Goal: Task Accomplishment & Management: Manage account settings

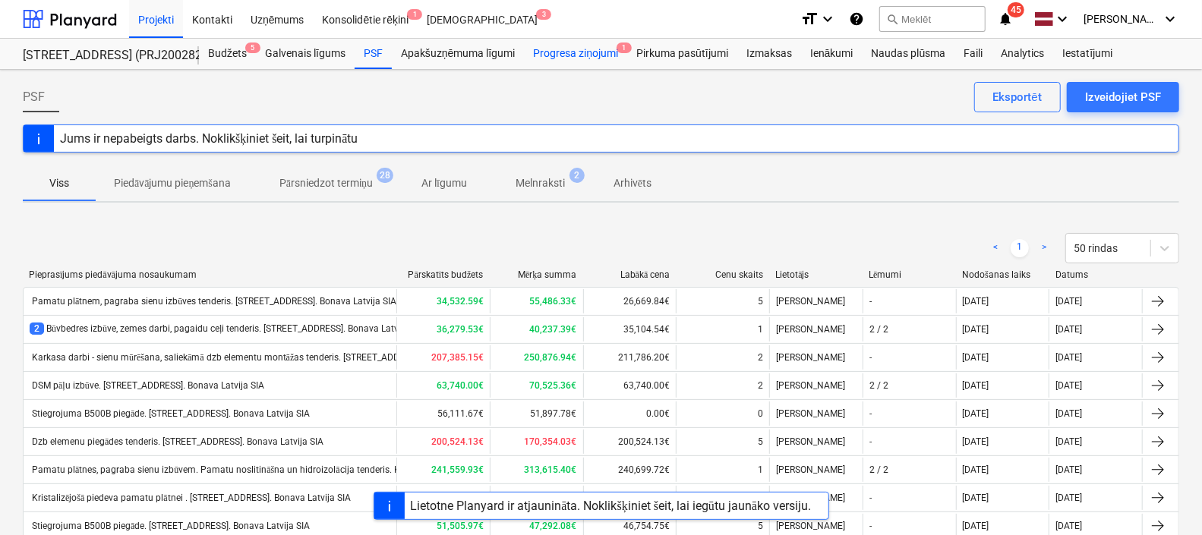
click at [580, 53] on div "Progresa ziņojumi 1" at bounding box center [575, 54] width 103 height 30
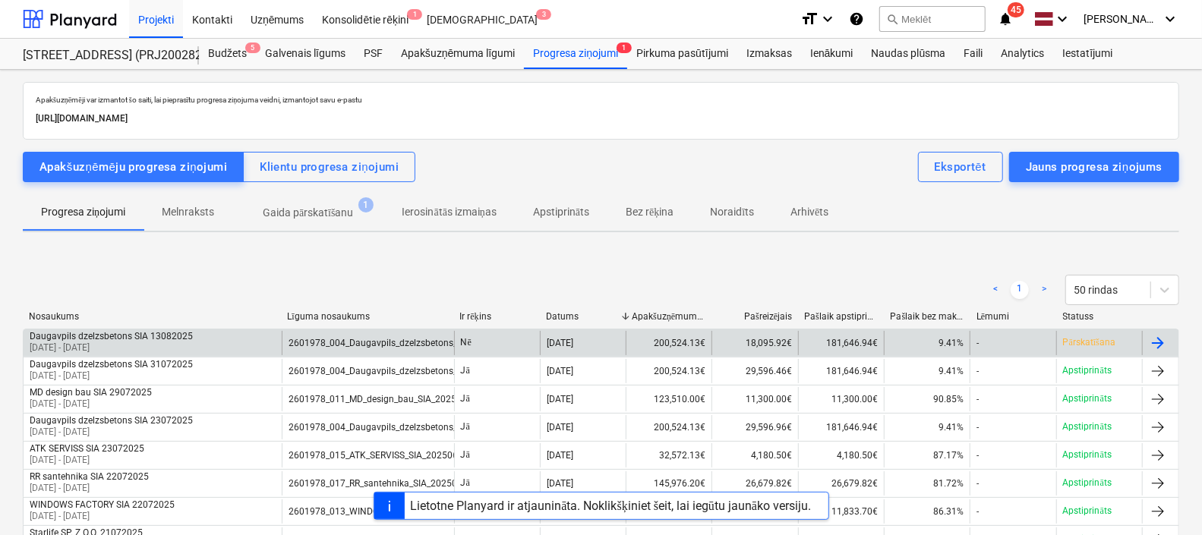
click at [607, 344] on div "13 Aug 2025" at bounding box center [583, 343] width 86 height 24
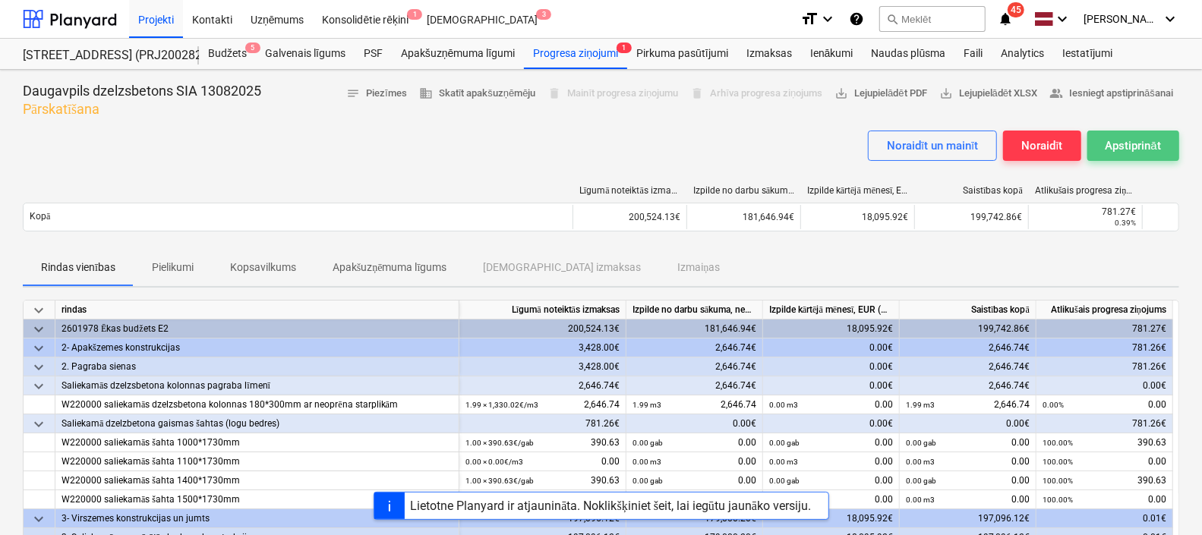
click at [1130, 143] on div "Apstiprināt" at bounding box center [1133, 146] width 55 height 20
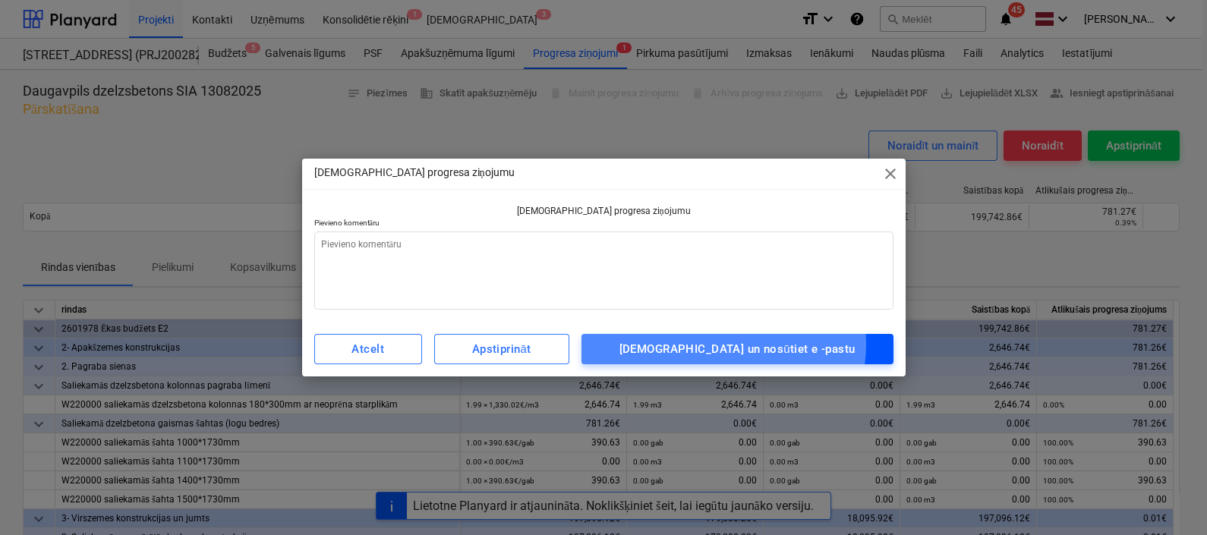
click at [764, 345] on div "Apstipriniet un nosūtiet e -pastu" at bounding box center [738, 349] width 236 height 20
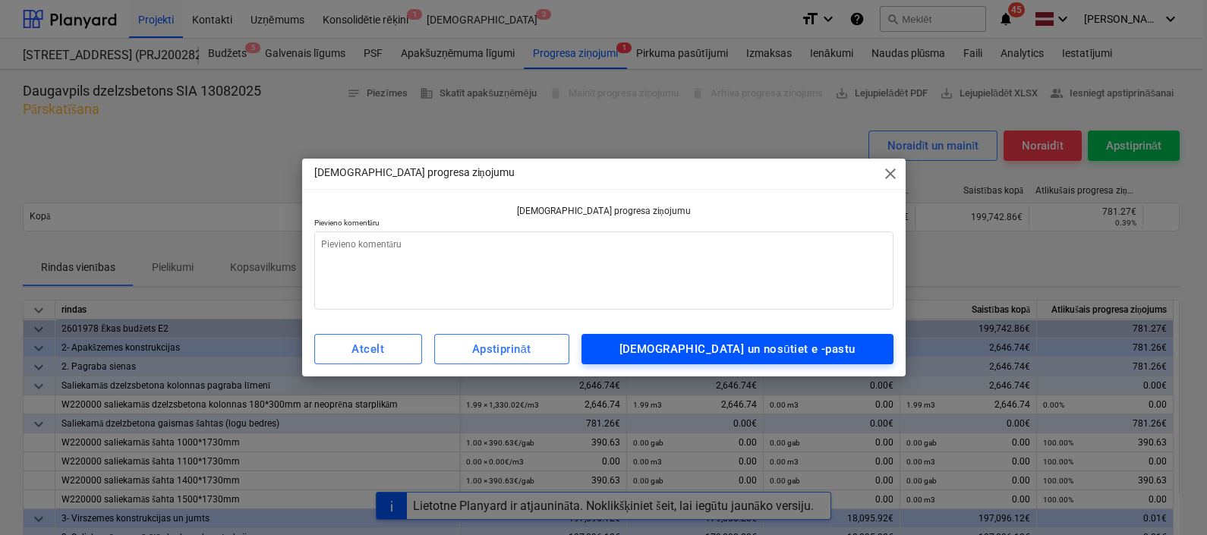
type textarea "x"
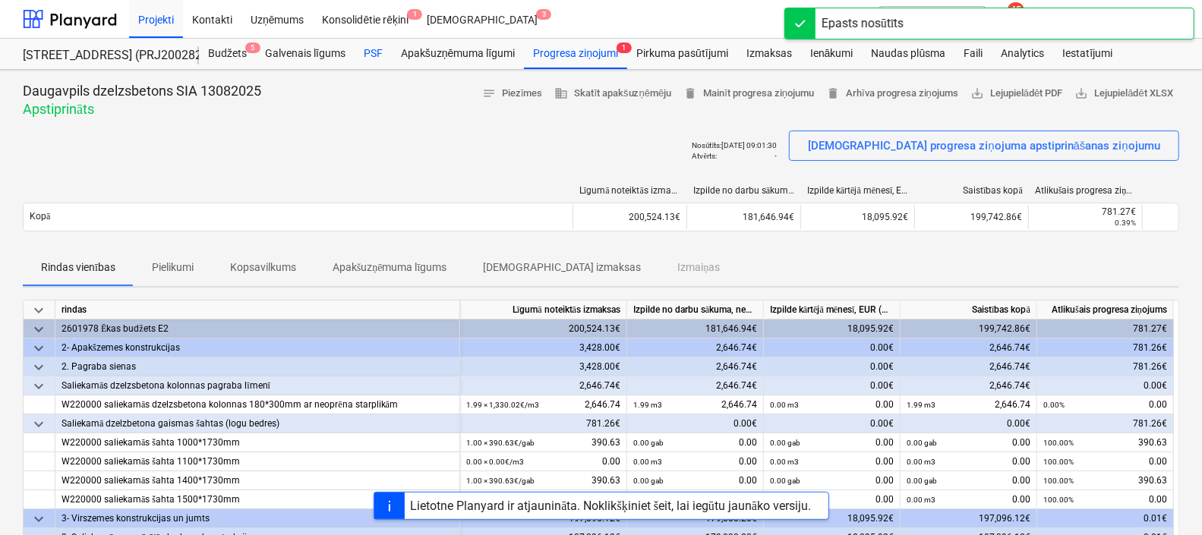
click at [366, 48] on div "PSF" at bounding box center [373, 54] width 37 height 30
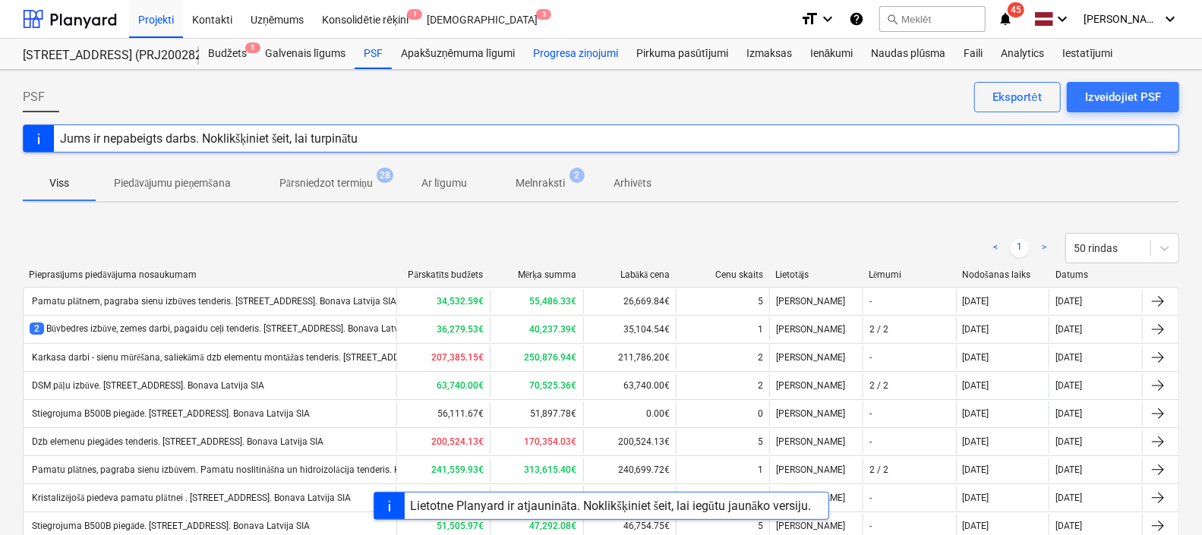
click at [573, 57] on div "Progresa ziņojumi" at bounding box center [575, 54] width 103 height 30
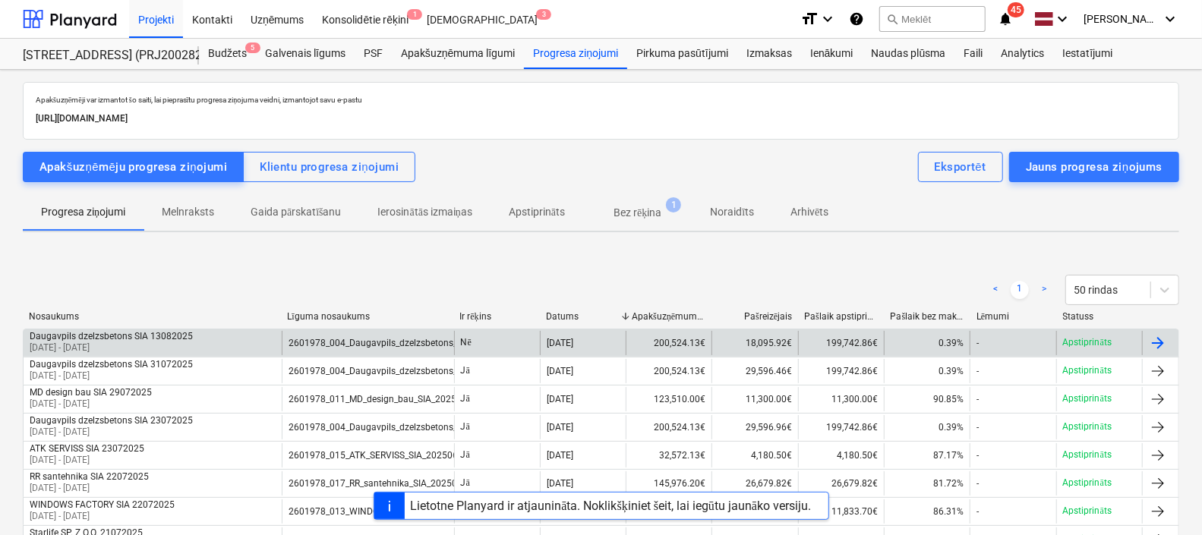
click at [651, 340] on div "200,524.13€" at bounding box center [669, 343] width 86 height 24
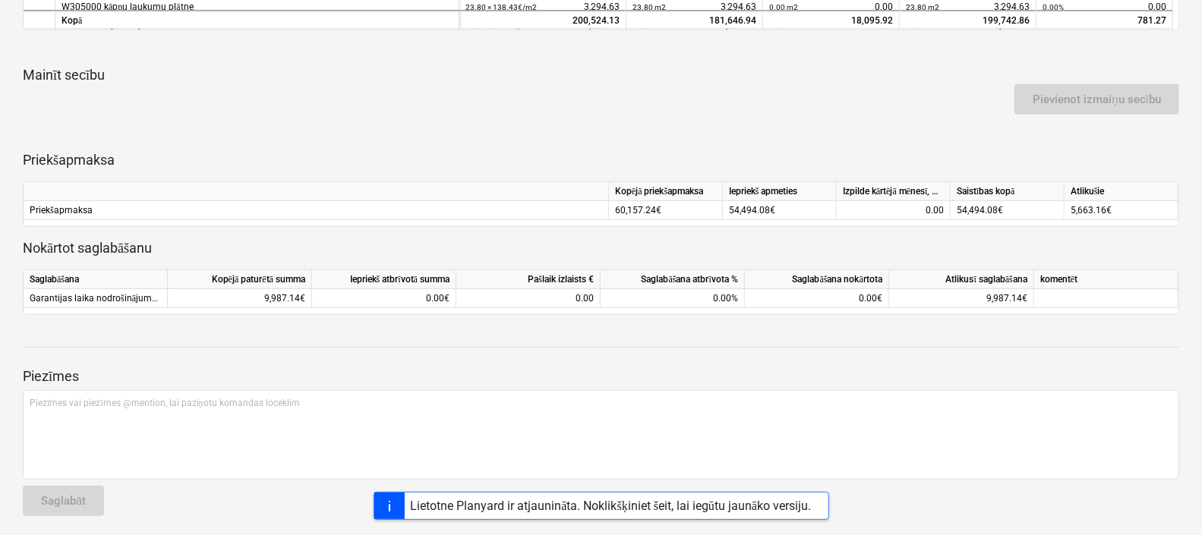
scroll to position [648, 0]
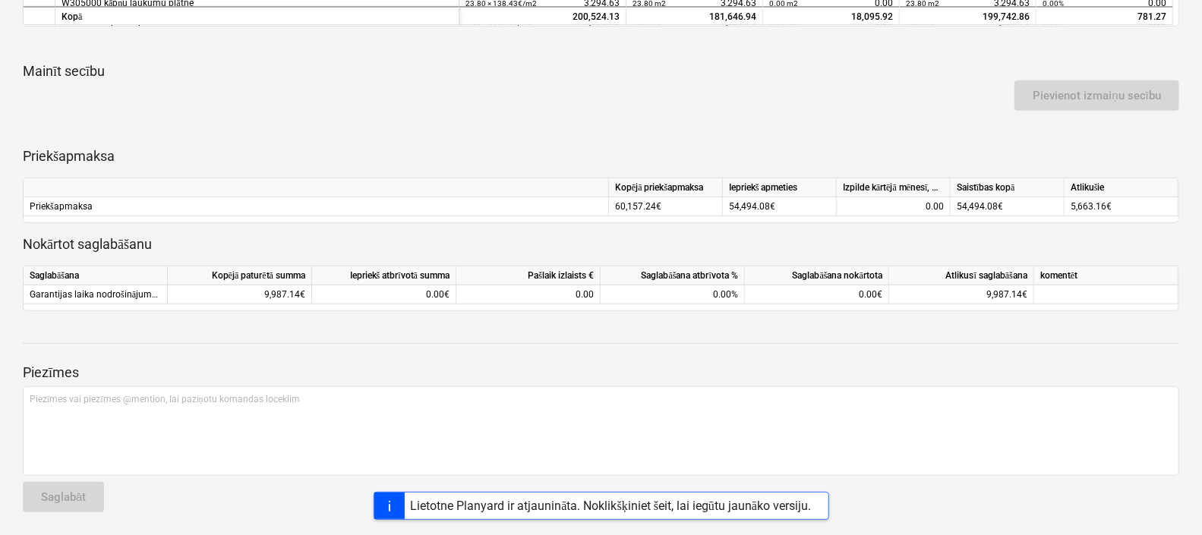
click at [737, 505] on div "Lietotne Planyard ir atjaunināta. Noklikšķiniet šeit, lai iegūtu jaunāko versij…" at bounding box center [611, 506] width 401 height 14
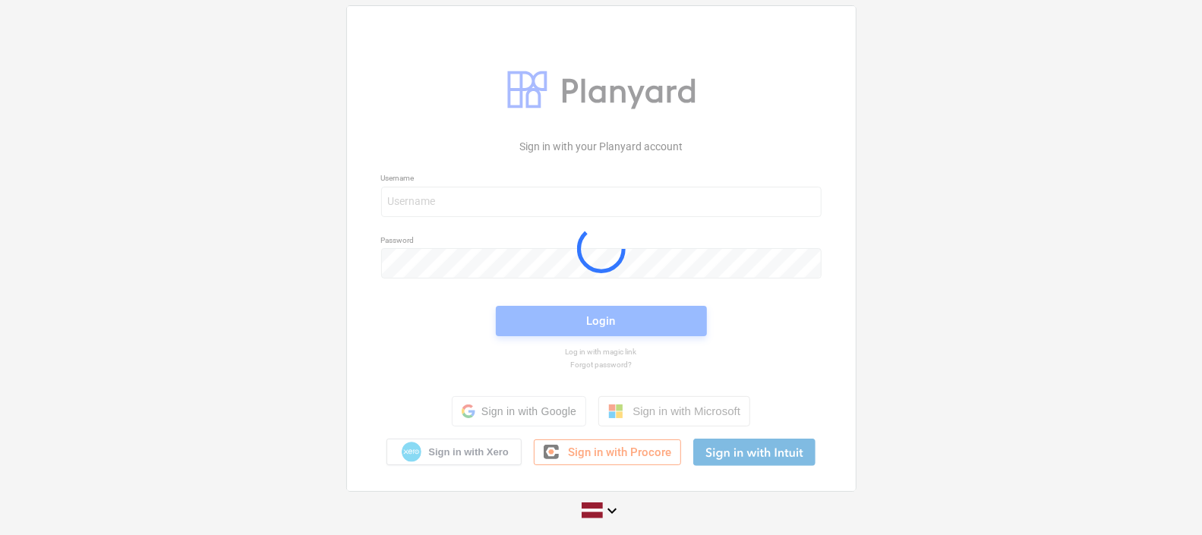
scroll to position [6, 0]
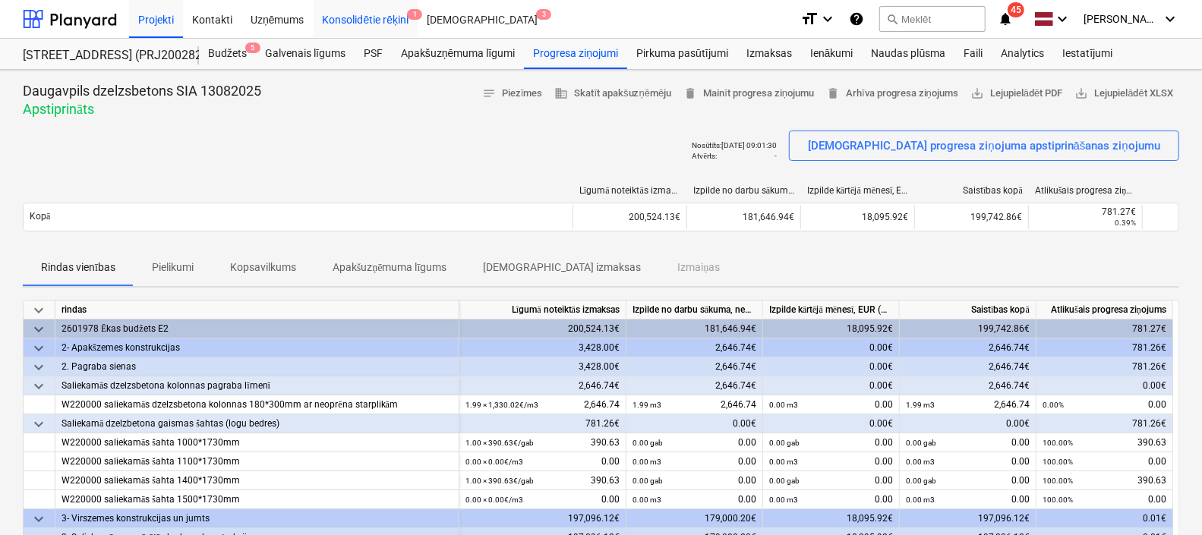
click at [363, 21] on div "Konsolidētie rēķini 1" at bounding box center [366, 18] width 105 height 39
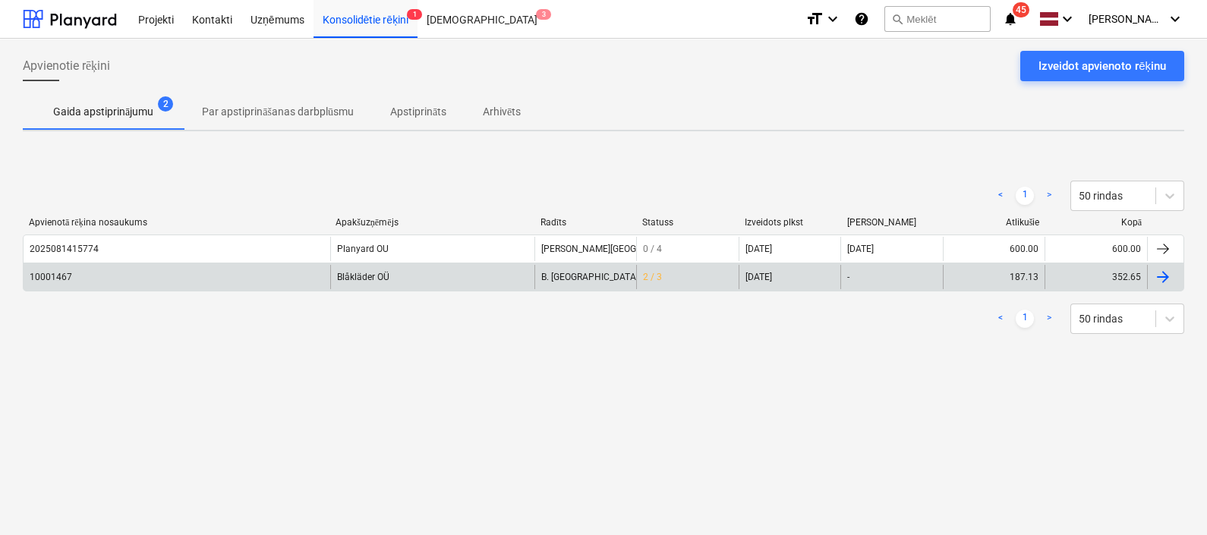
click at [366, 272] on div "Blåkläder OÜ" at bounding box center [432, 277] width 204 height 24
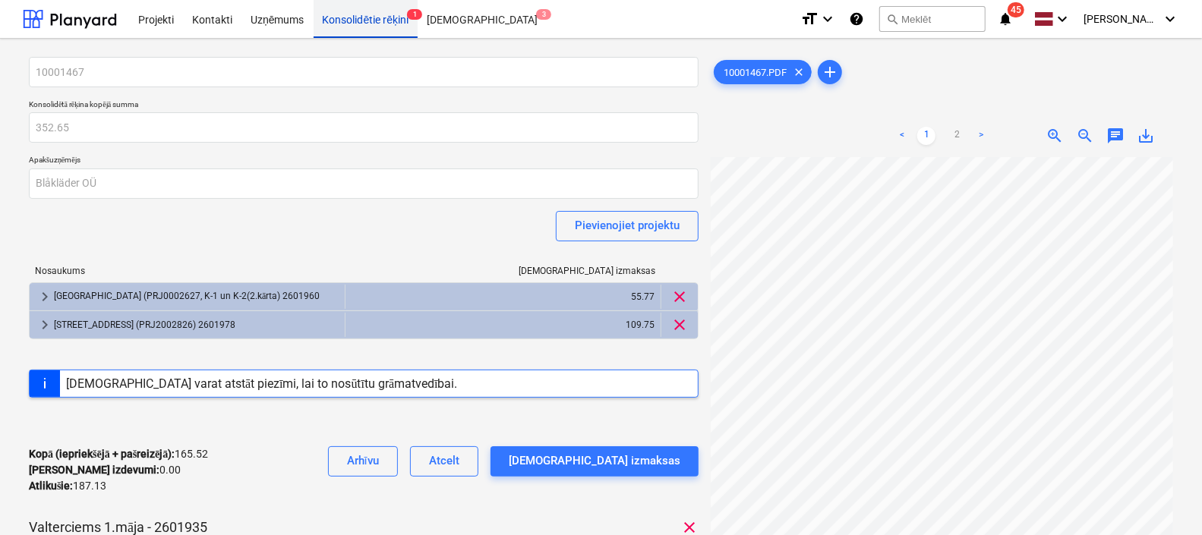
click at [355, 19] on div "Konsolidētie rēķini 1" at bounding box center [366, 18] width 105 height 39
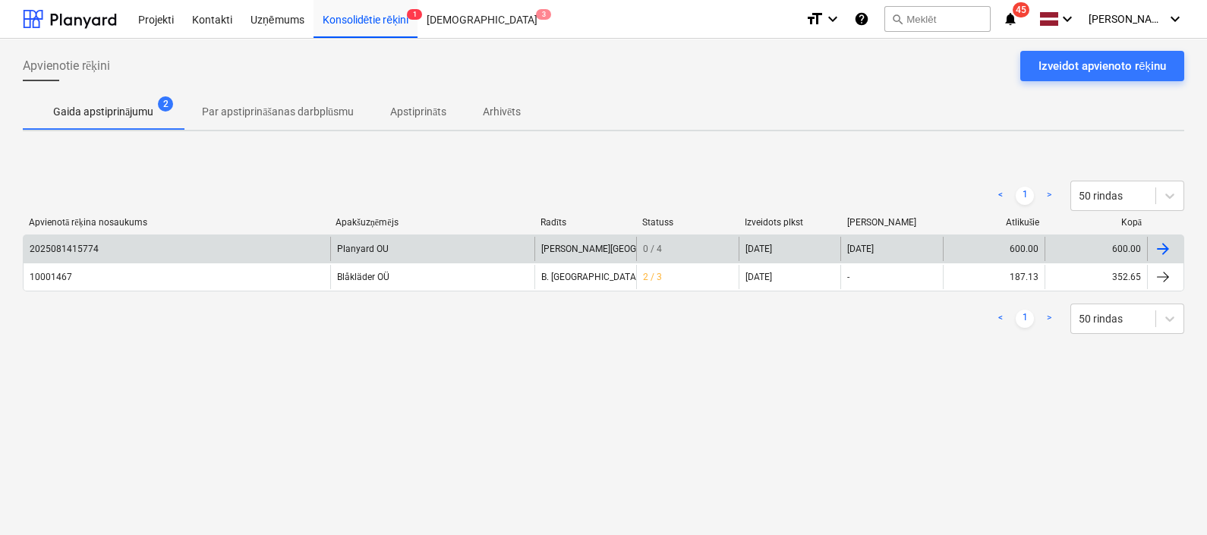
click at [371, 245] on div "Planyard OU" at bounding box center [432, 249] width 204 height 24
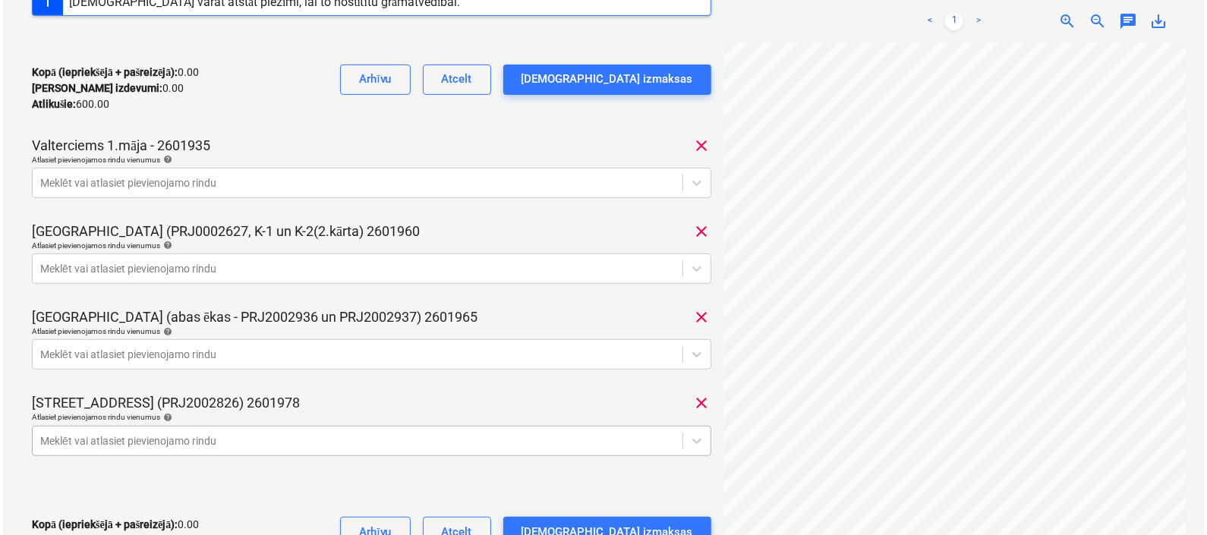
scroll to position [459, 0]
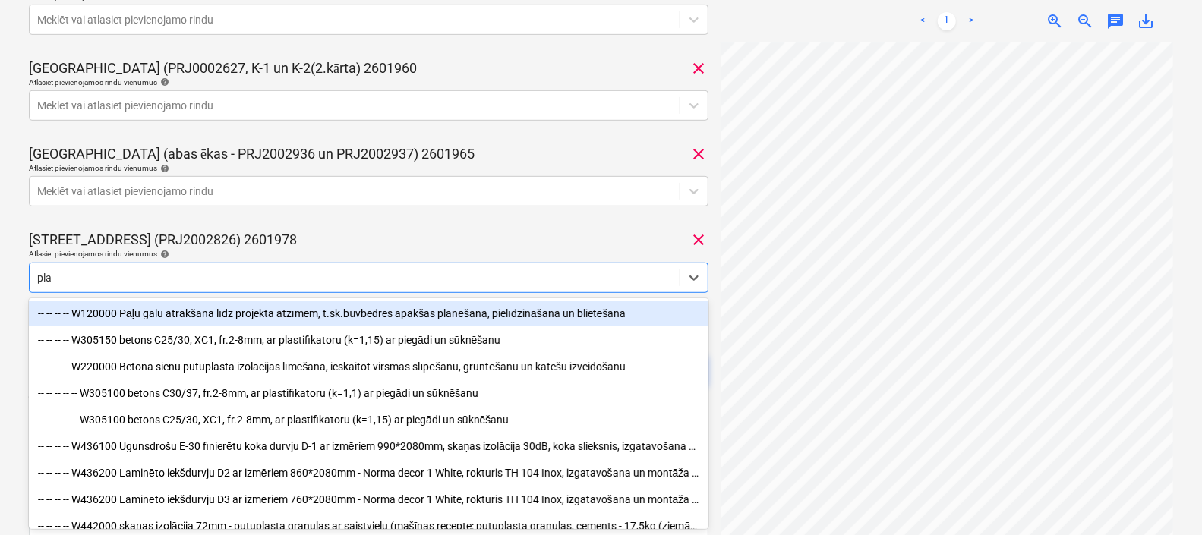
type input "plan"
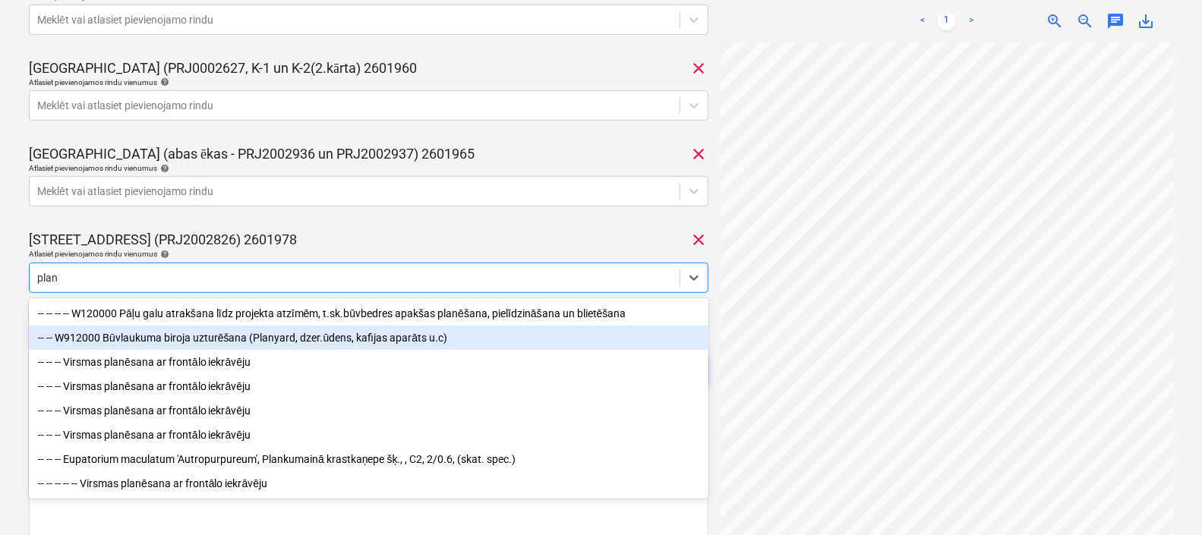
click at [305, 335] on div "-- -- W912000 Būvlaukuma biroja uzturēšana (Planyard, dzer.ūdens, kafijas aparā…" at bounding box center [369, 338] width 680 height 24
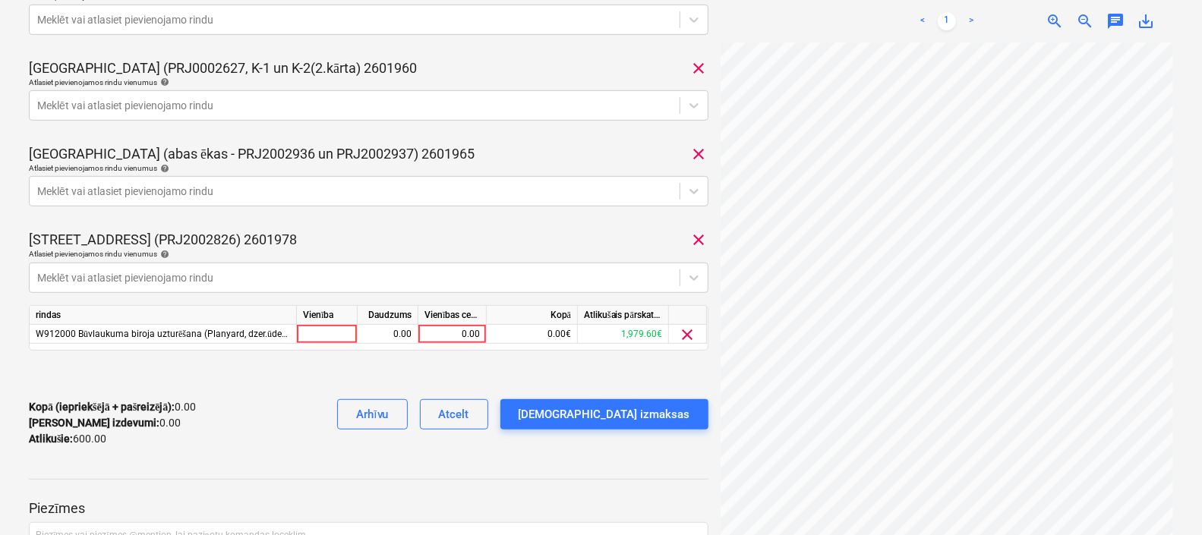
click at [519, 238] on div "[STREET_ADDRESS] (PRJ2002826) 2601978 clear" at bounding box center [369, 240] width 680 height 18
click at [456, 330] on div "0.00" at bounding box center [451, 334] width 55 height 19
type input "150"
click at [442, 372] on div at bounding box center [369, 375] width 680 height 24
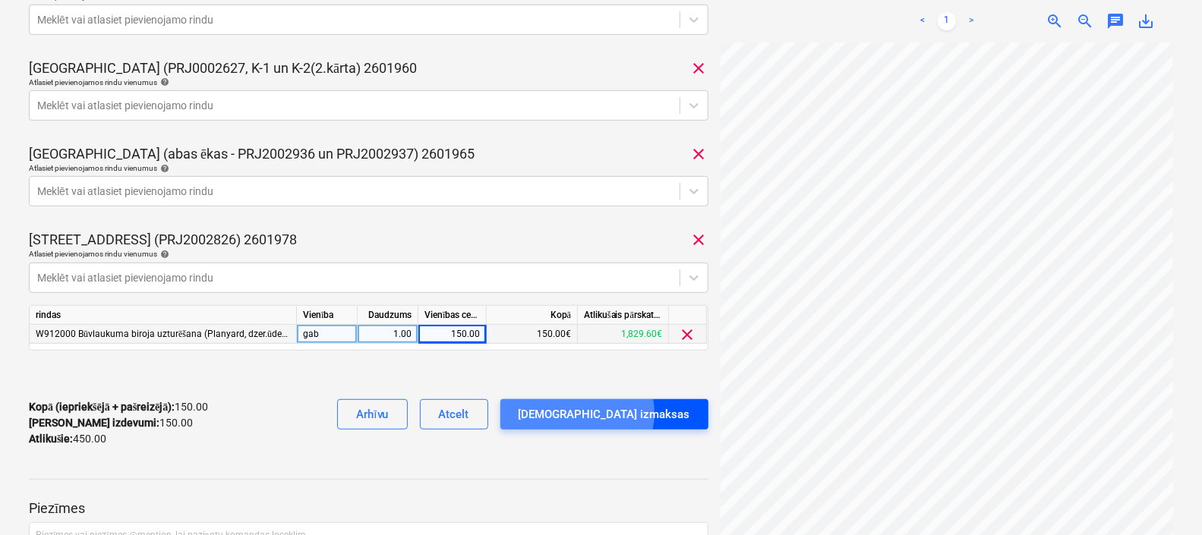
click at [638, 413] on div "[DEMOGRAPHIC_DATA] izmaksas" at bounding box center [605, 415] width 172 height 20
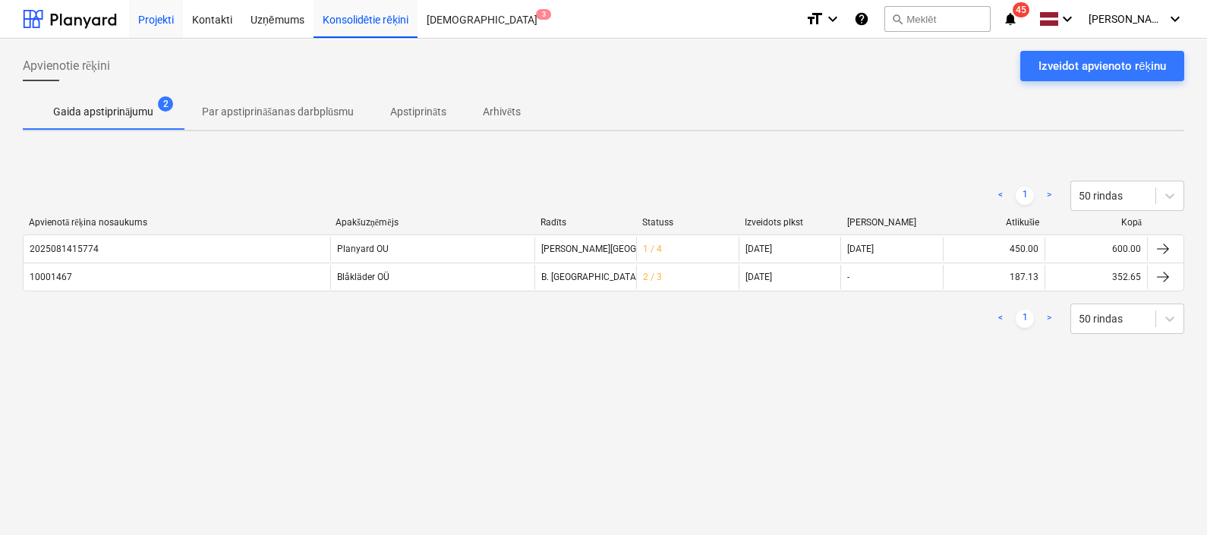
click at [141, 19] on div "Projekti" at bounding box center [156, 18] width 54 height 39
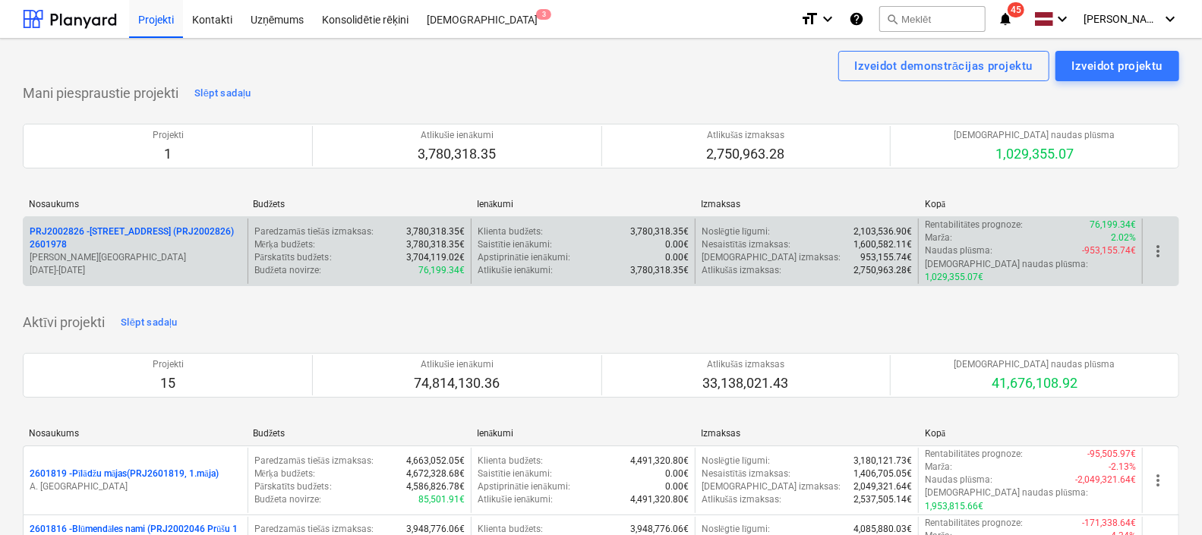
click at [145, 229] on p "PRJ2002826 - [STREET_ADDRESS] (PRJ2002826) 2601978" at bounding box center [136, 239] width 212 height 26
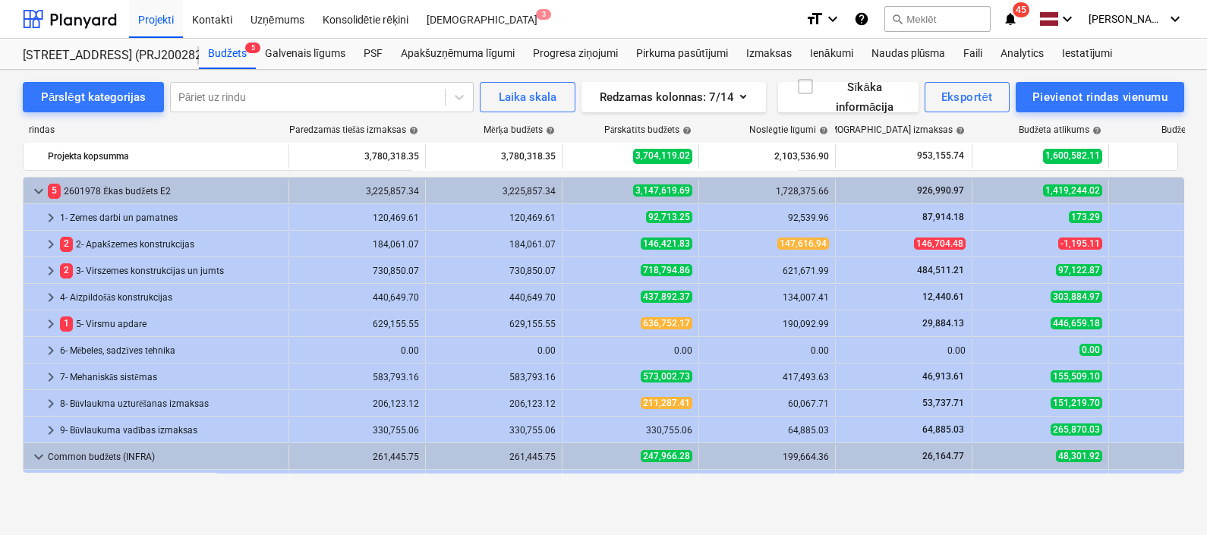
click at [1018, 12] on icon "notifications" at bounding box center [1010, 19] width 15 height 18
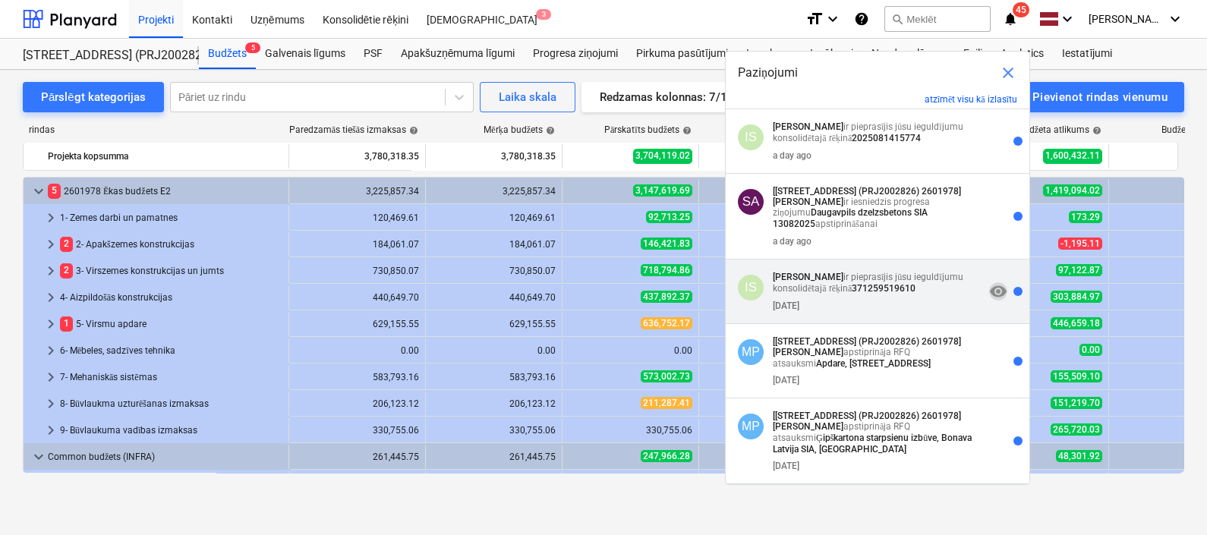
click at [997, 292] on span "visibility" at bounding box center [998, 291] width 18 height 18
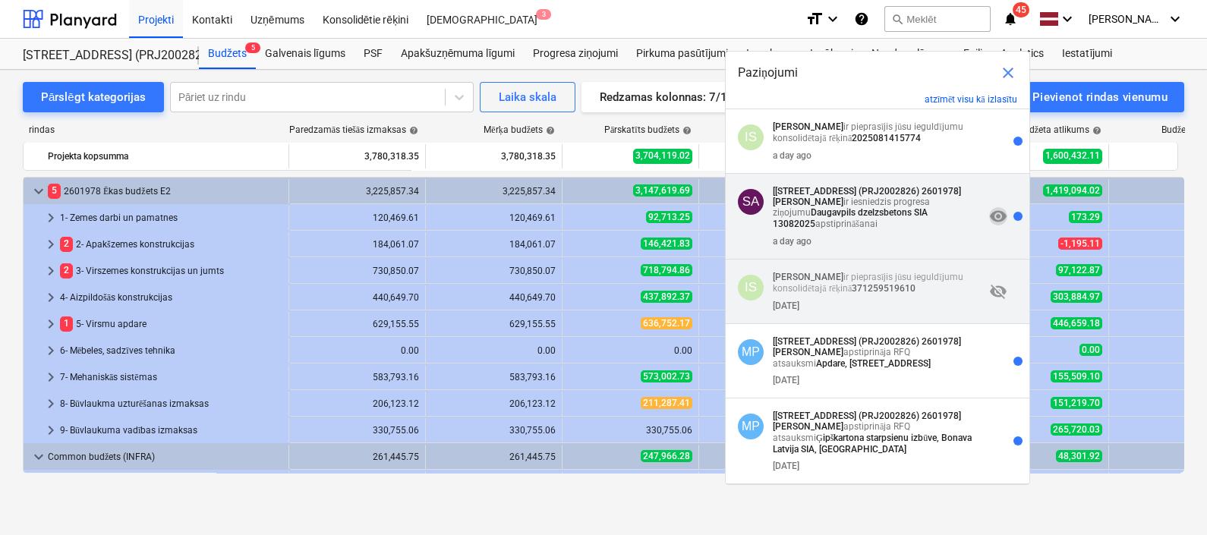
click at [993, 216] on span "visibility" at bounding box center [998, 216] width 18 height 18
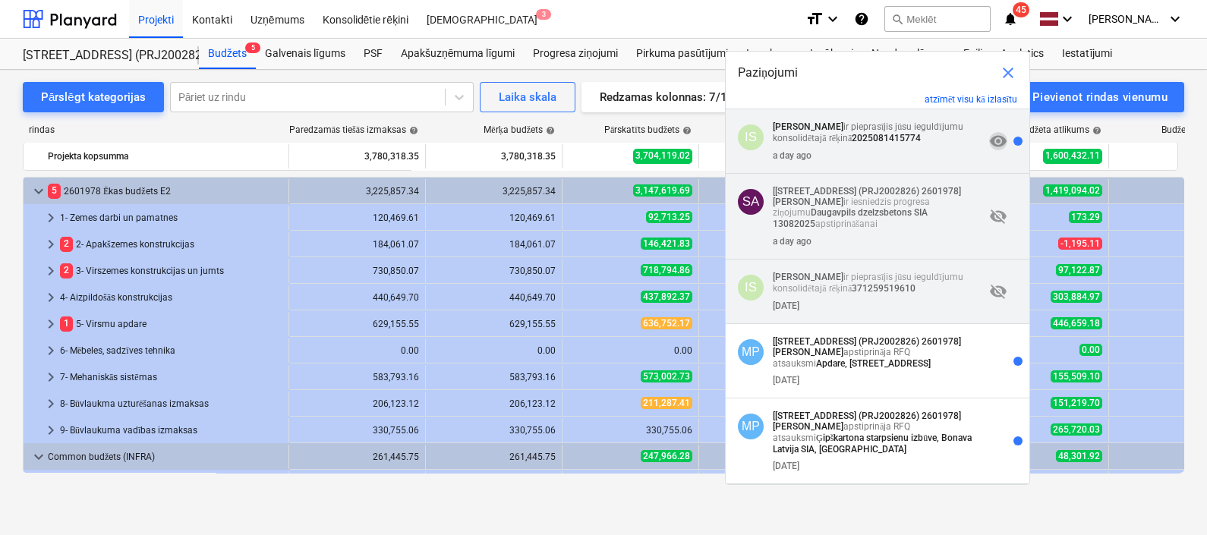
click at [991, 139] on span "visibility" at bounding box center [998, 141] width 18 height 18
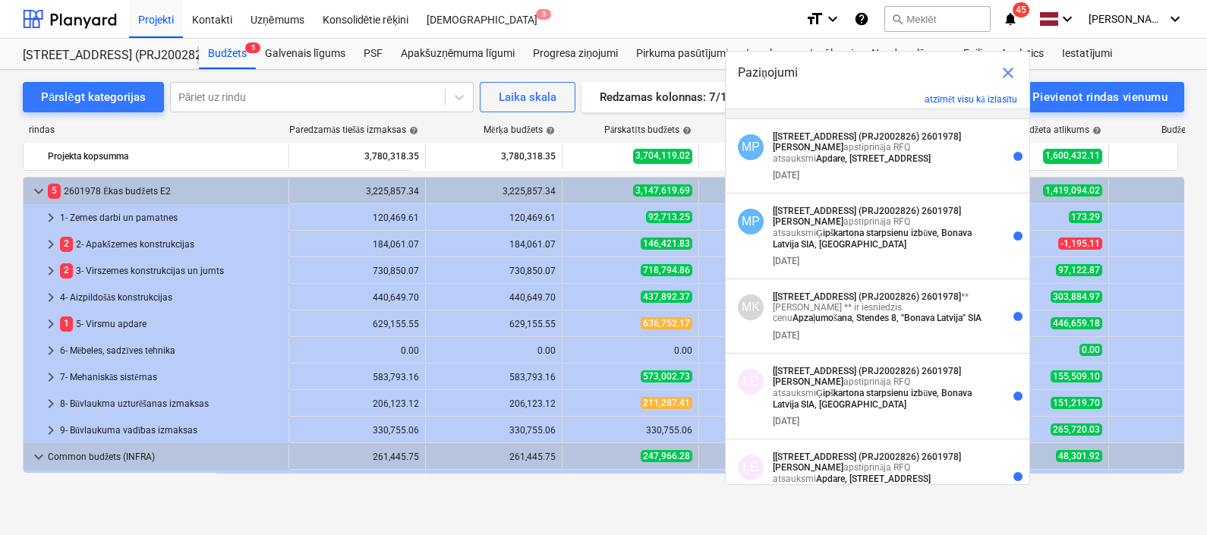
scroll to position [176, 0]
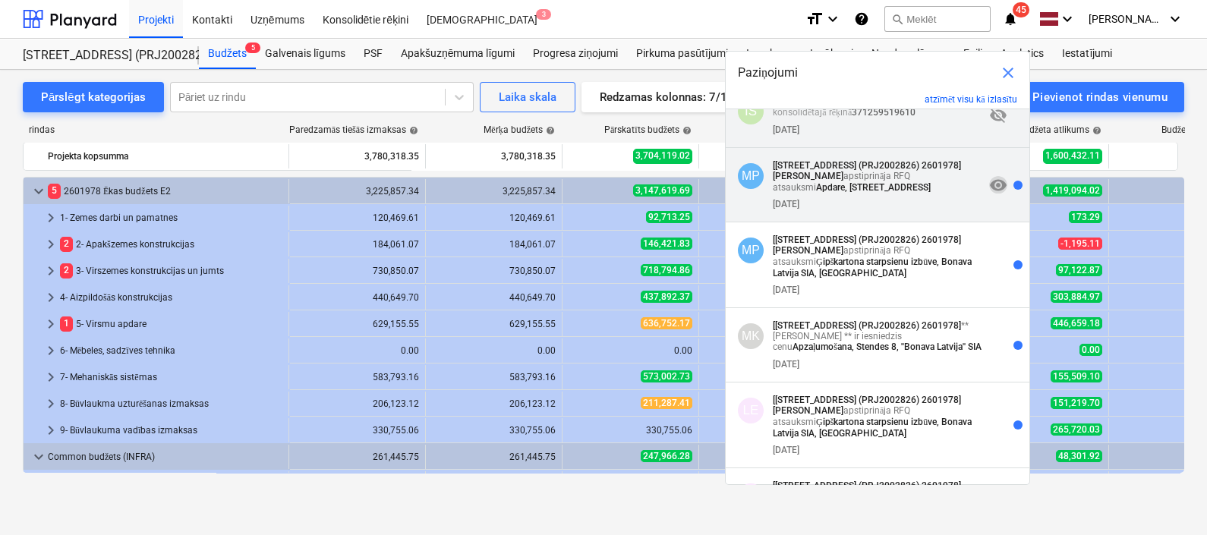
click at [992, 185] on span "visibility" at bounding box center [998, 185] width 18 height 18
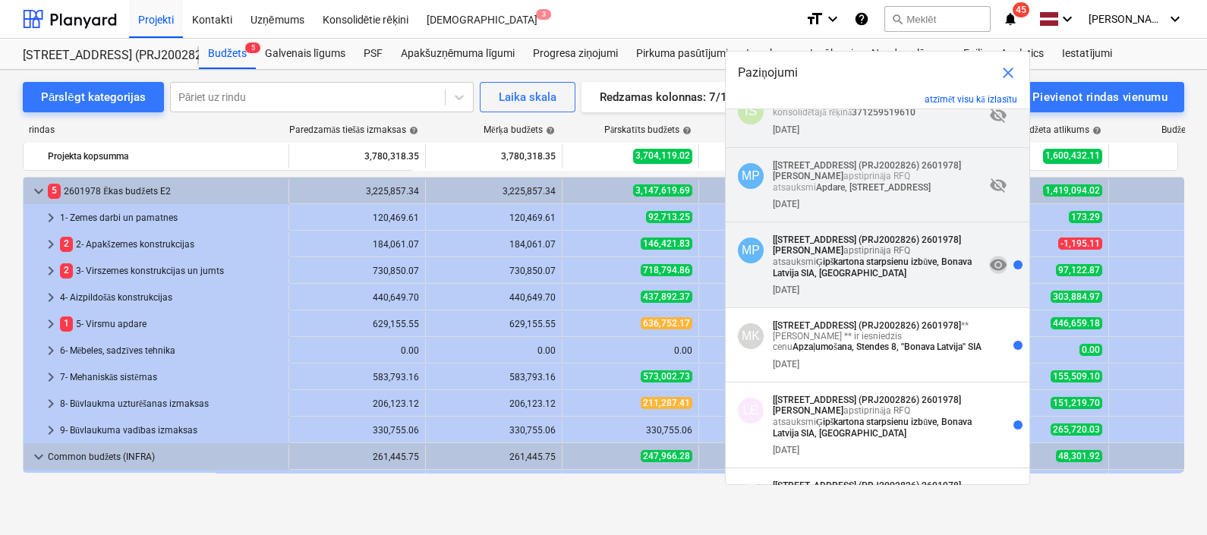
click at [993, 271] on span "visibility" at bounding box center [998, 265] width 18 height 18
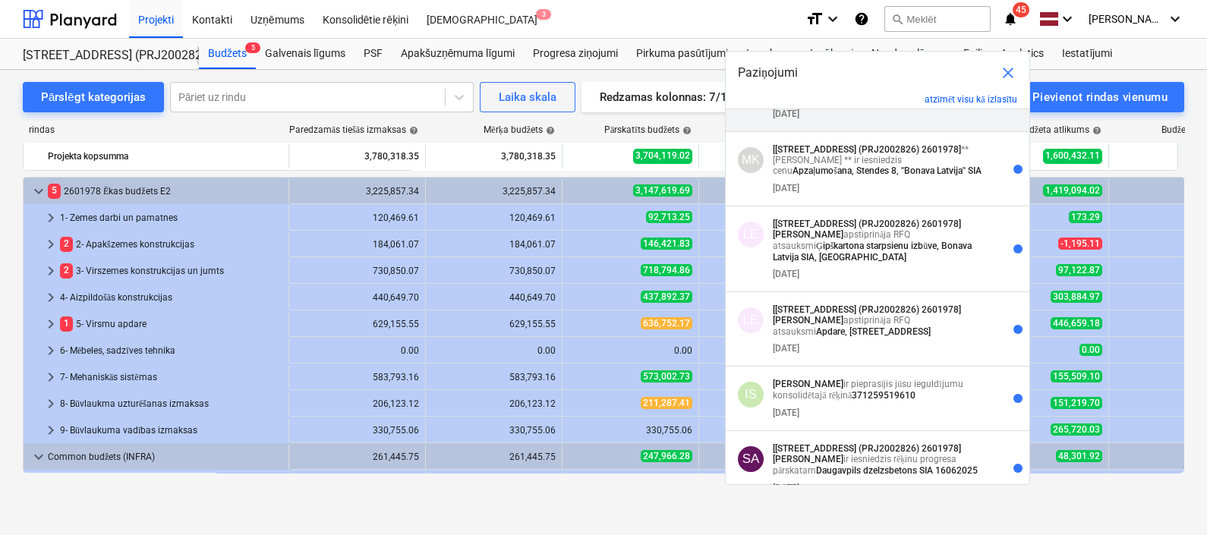
scroll to position [382, 0]
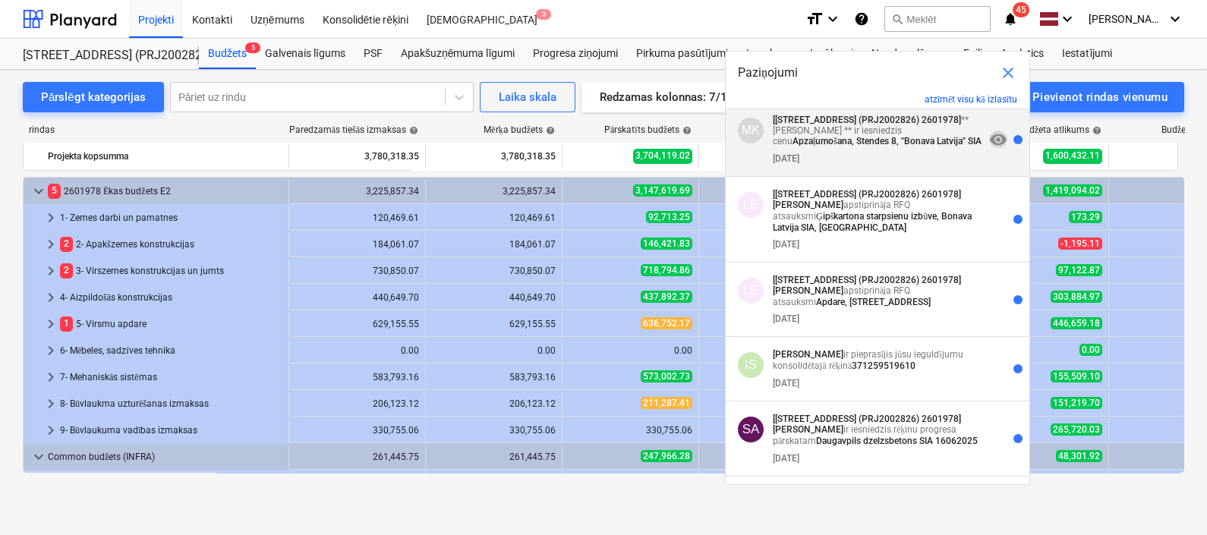
click at [989, 143] on span "visibility" at bounding box center [998, 140] width 18 height 18
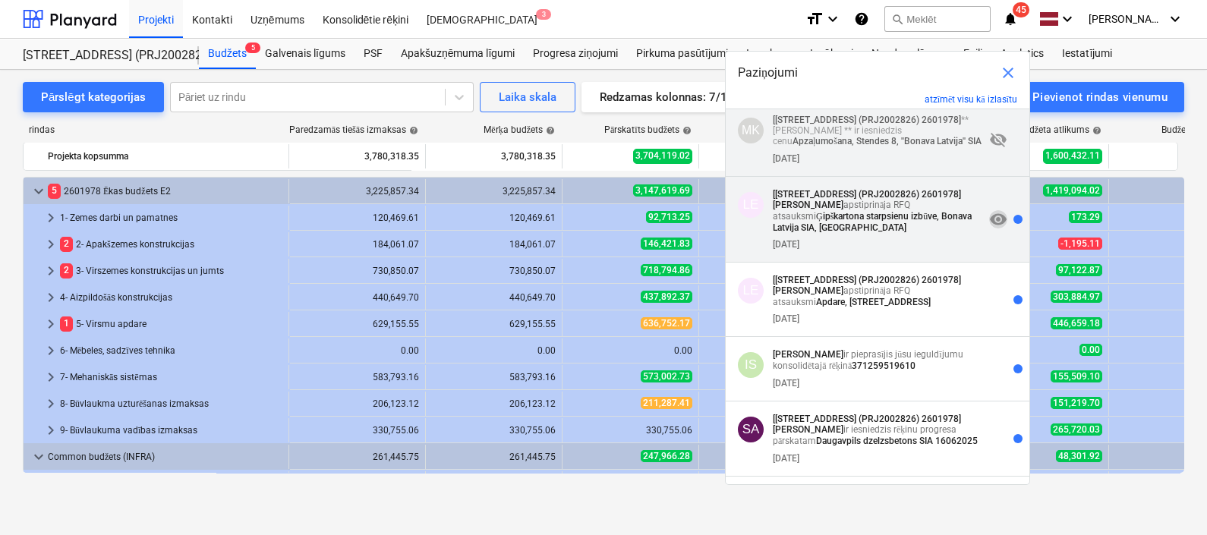
click at [990, 228] on span "visibility" at bounding box center [998, 219] width 18 height 18
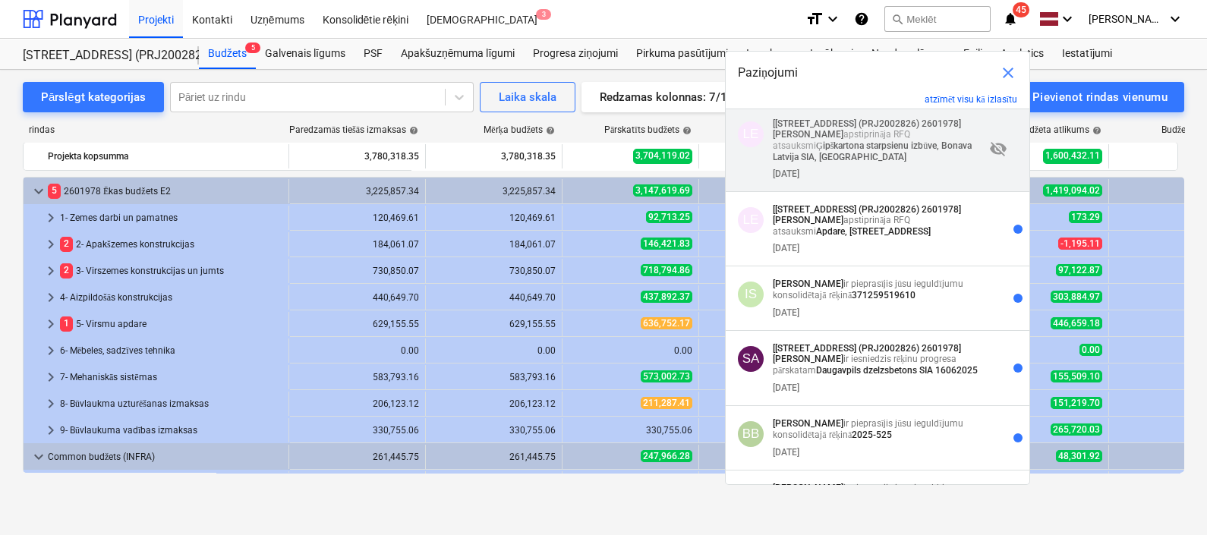
scroll to position [475, 0]
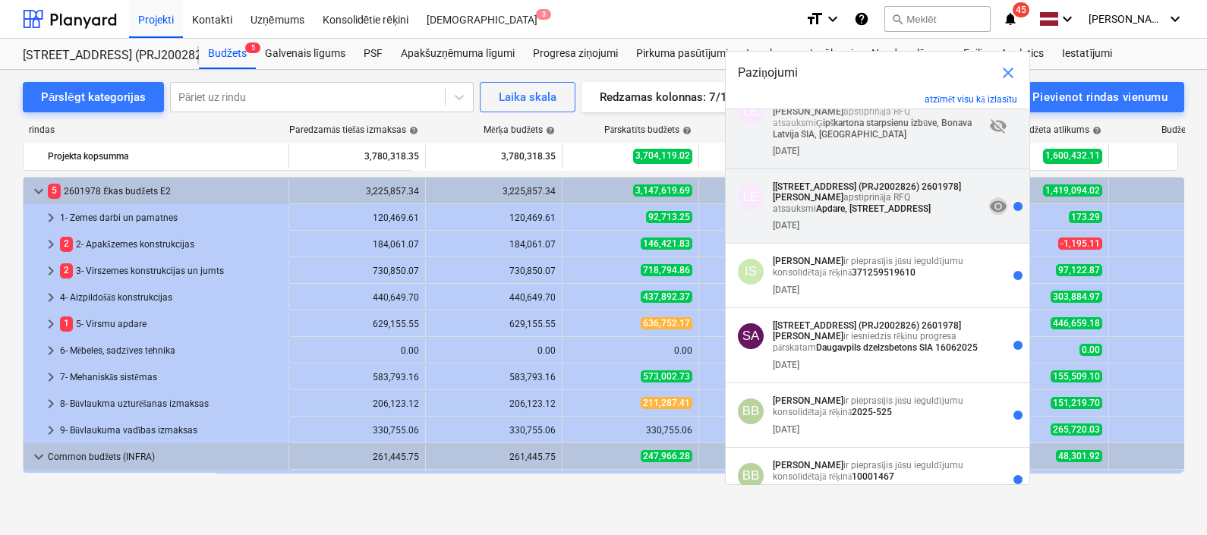
click at [990, 203] on span "visibility" at bounding box center [998, 206] width 18 height 18
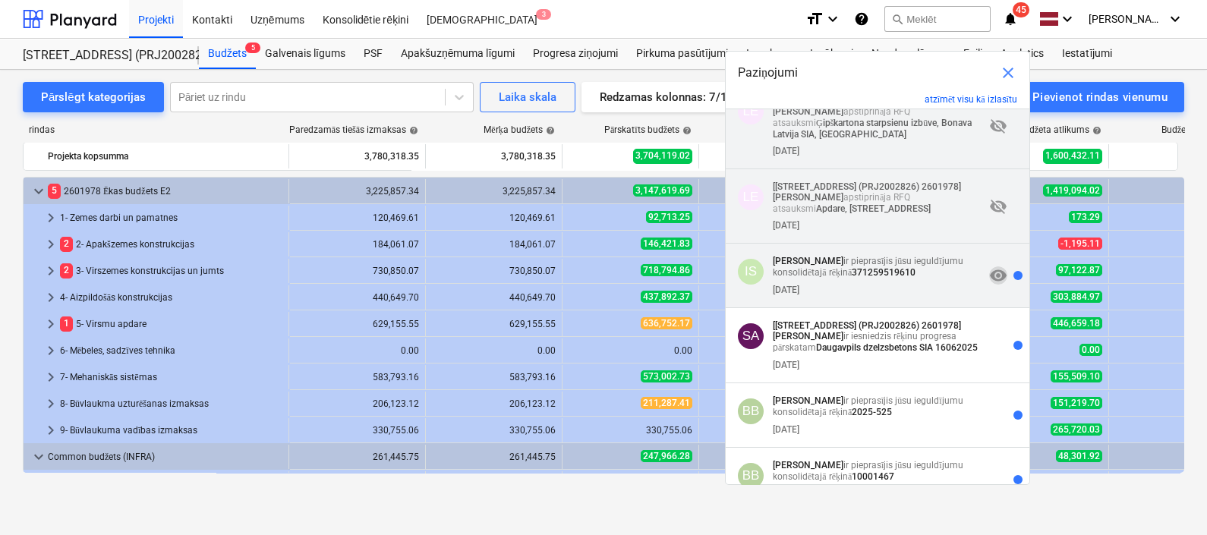
click at [992, 278] on span "visibility" at bounding box center [998, 276] width 18 height 18
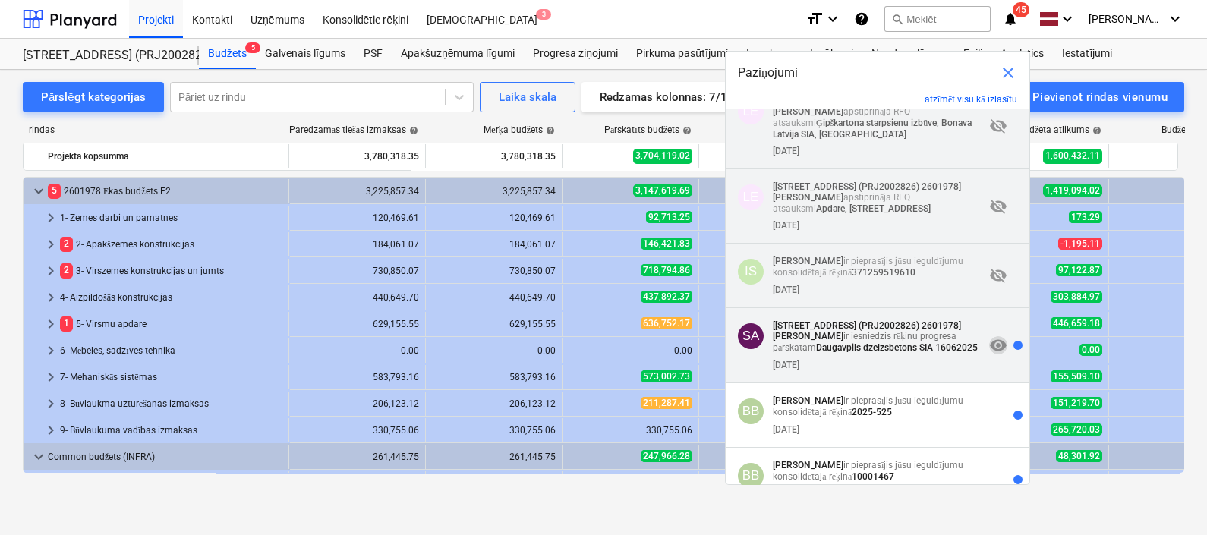
click at [996, 349] on span "visibility" at bounding box center [998, 345] width 18 height 18
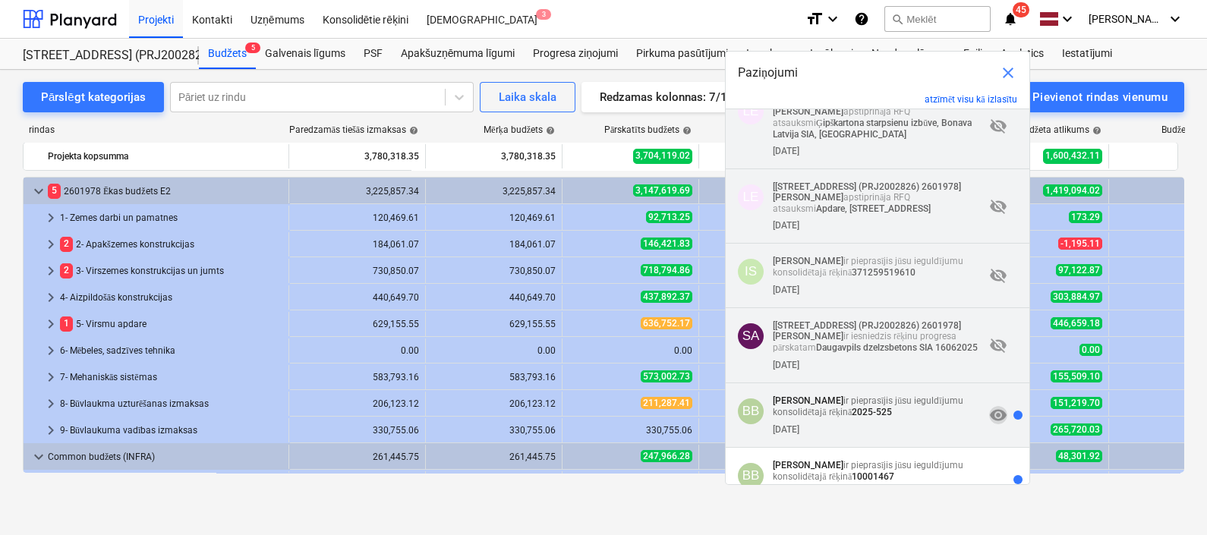
click at [991, 416] on span "visibility" at bounding box center [998, 415] width 18 height 18
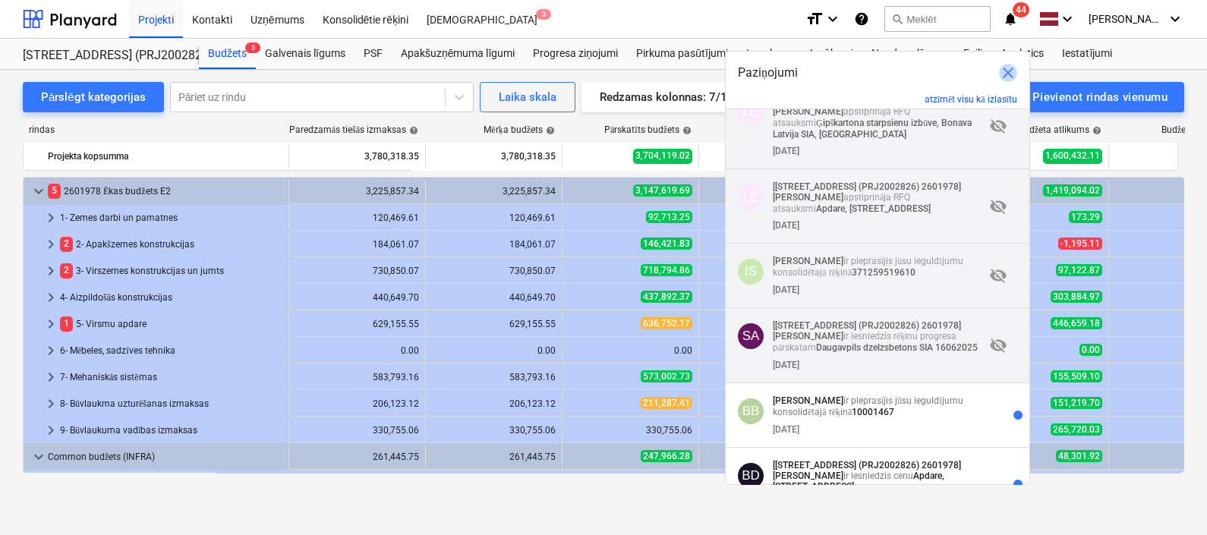
click at [1003, 68] on span "close" at bounding box center [1008, 73] width 18 height 18
